Goal: Task Accomplishment & Management: Manage account settings

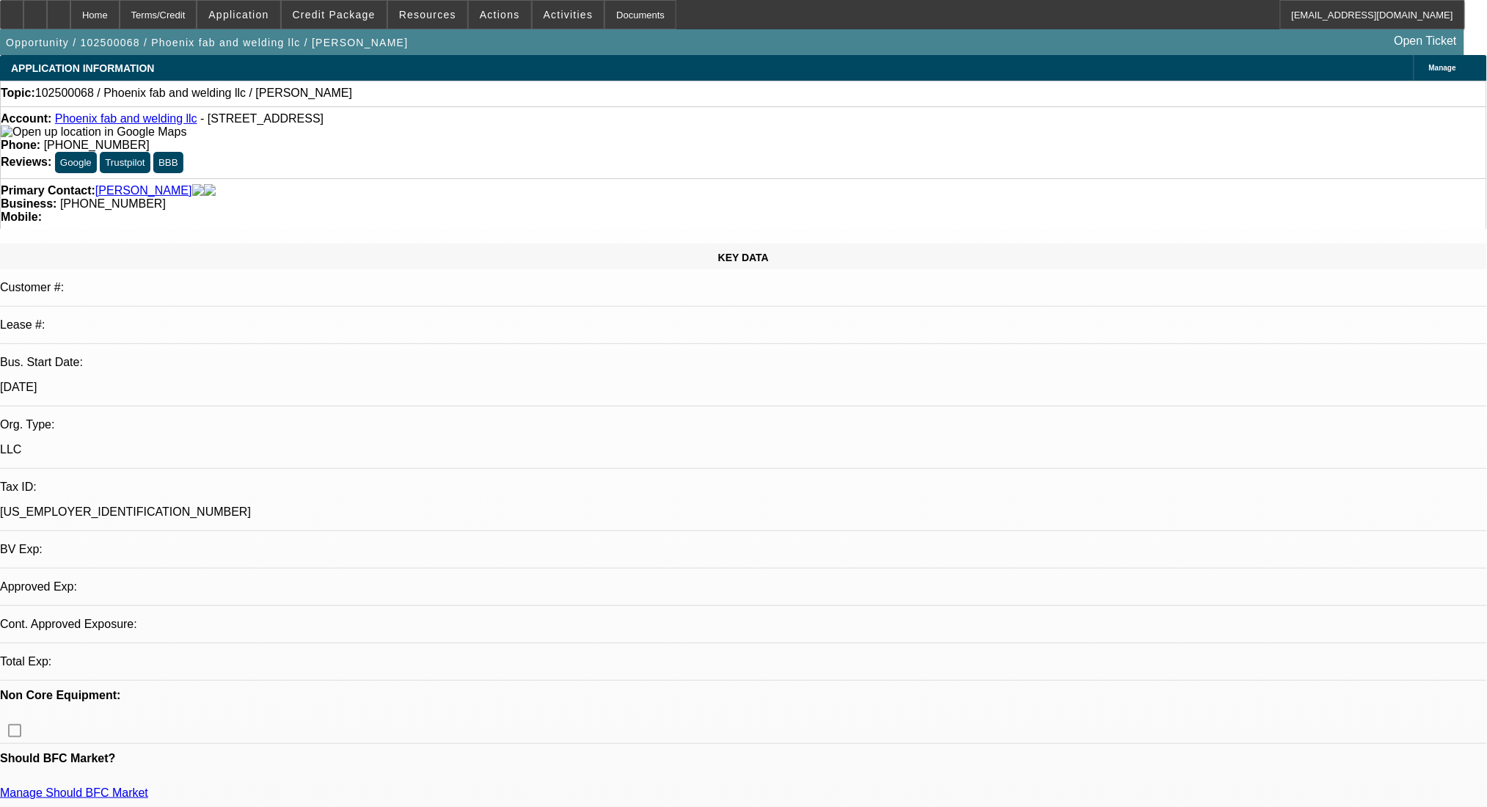
select select "0"
select select "2"
select select "0.1"
select select "4"
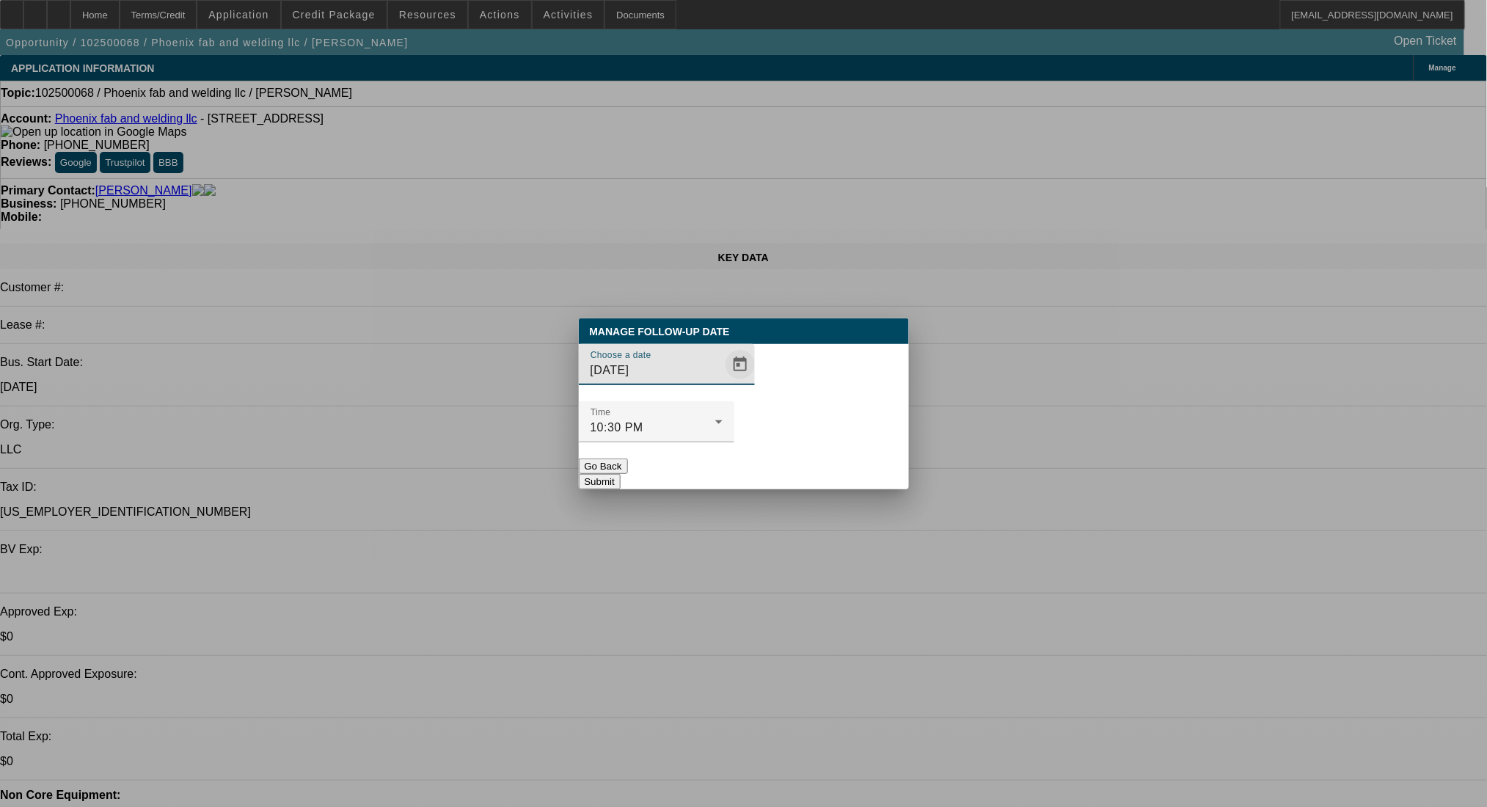
click at [723, 382] on span "Open calendar" at bounding box center [740, 364] width 35 height 35
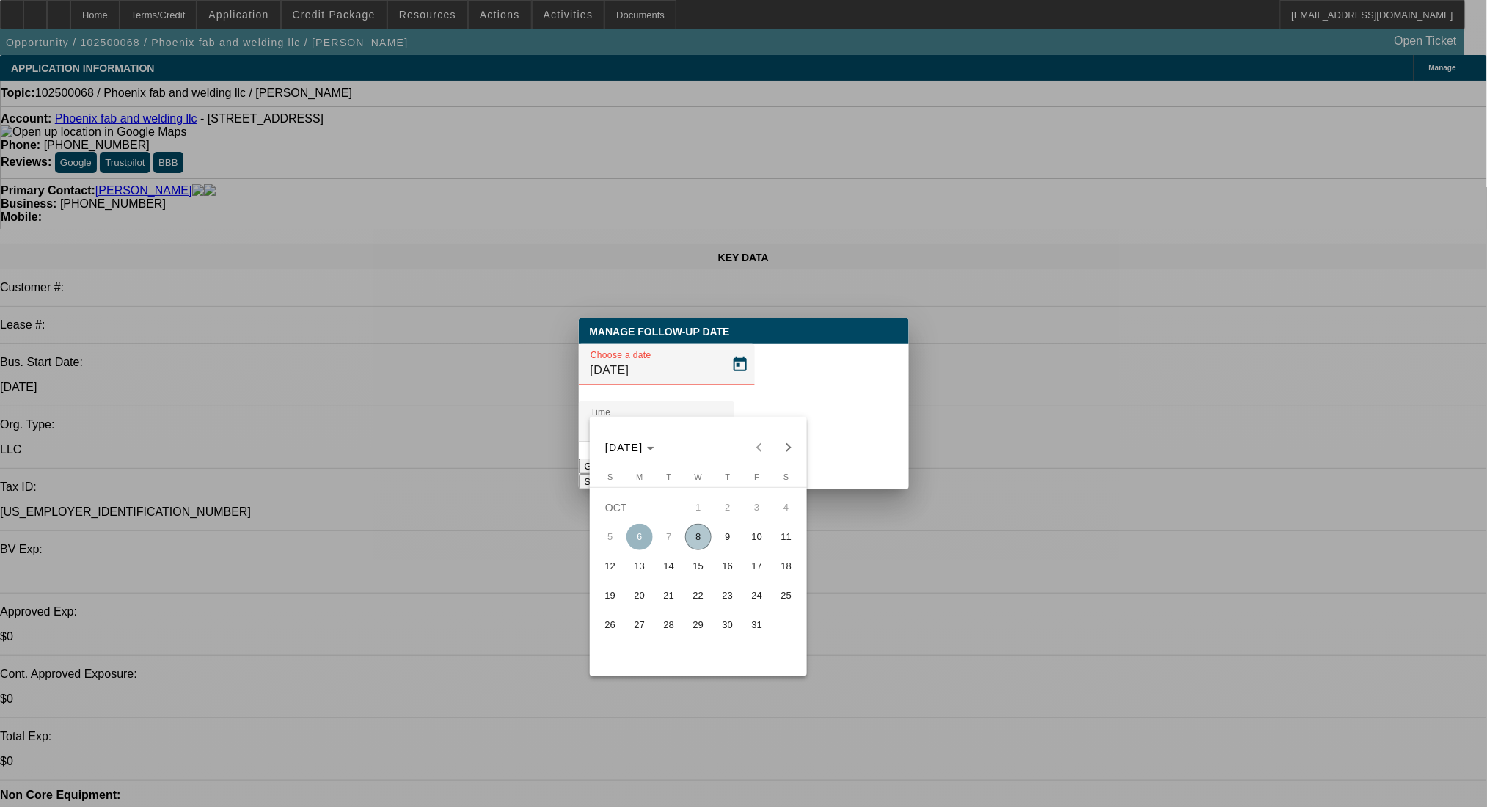
click at [736, 538] on span "9" at bounding box center [728, 537] width 26 height 26
type input "[DATE]"
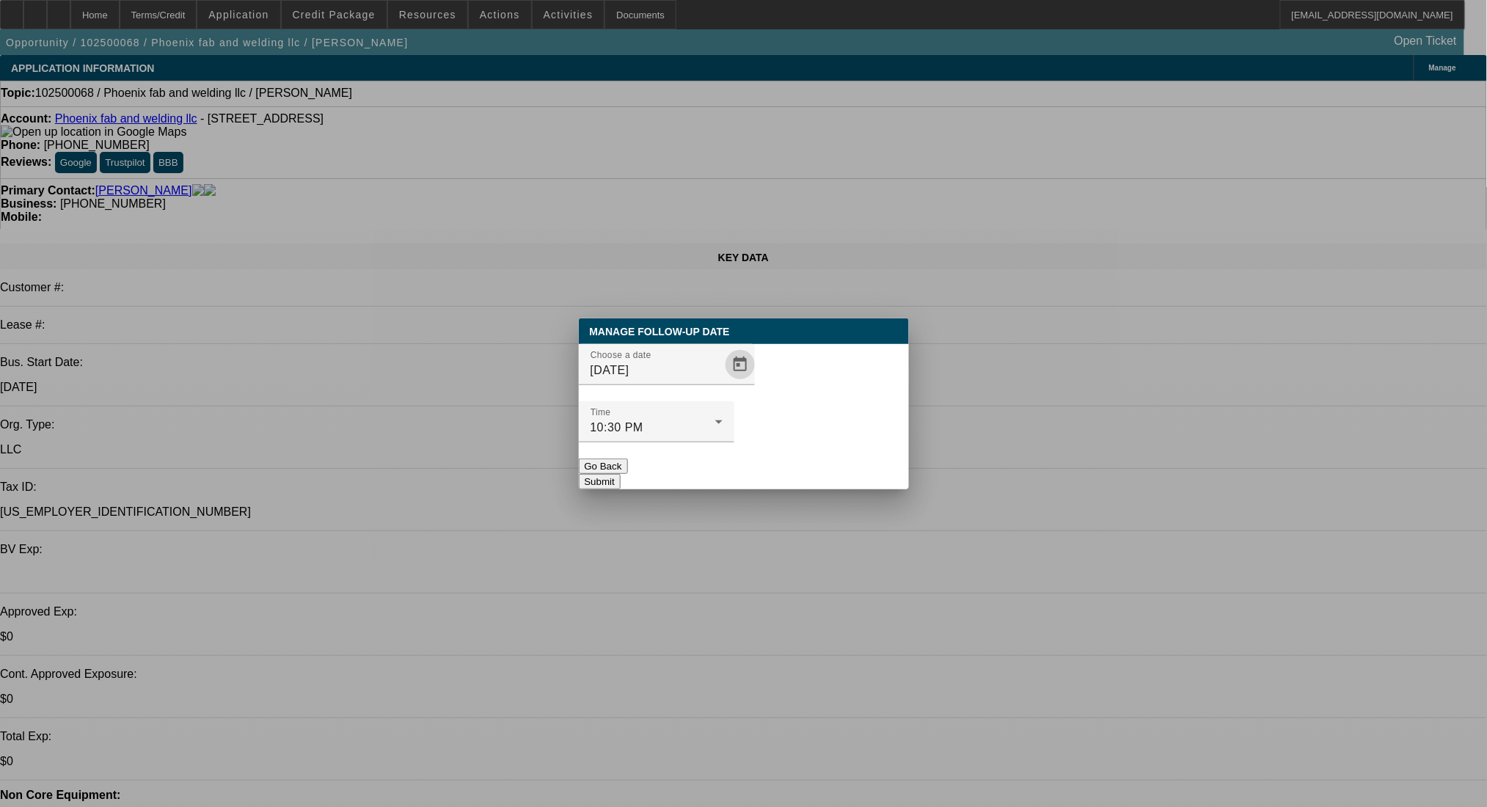
click at [621, 474] on button "Submit" at bounding box center [600, 481] width 42 height 15
